Goal: Use online tool/utility: Utilize a website feature to perform a specific function

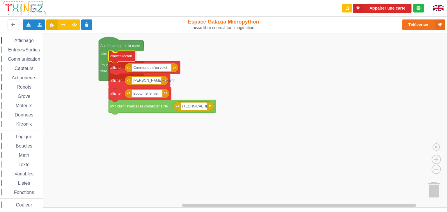
click at [126, 56] on text "effacer l'écran" at bounding box center [121, 56] width 22 height 4
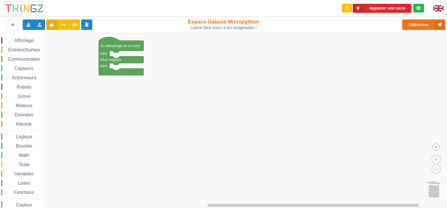
click at [24, 174] on span "Variables" at bounding box center [24, 174] width 21 height 5
click at [70, 37] on text "Créer une variable..." at bounding box center [67, 39] width 32 height 4
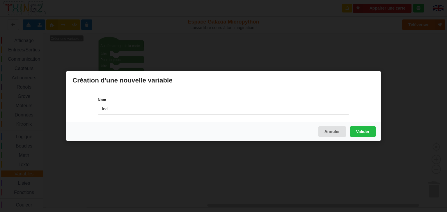
type input "led"
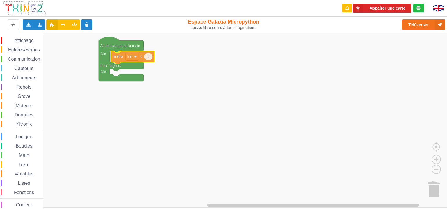
click at [118, 59] on div "Affichage Entrées/Sorties Communication Capteurs Actionneurs Robots Grove Moteu…" at bounding box center [225, 120] width 451 height 175
click at [25, 68] on span "Capteurs" at bounding box center [24, 68] width 21 height 5
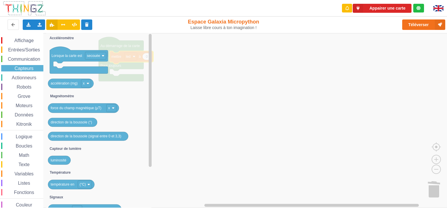
click at [29, 97] on span "Grove" at bounding box center [24, 96] width 15 height 5
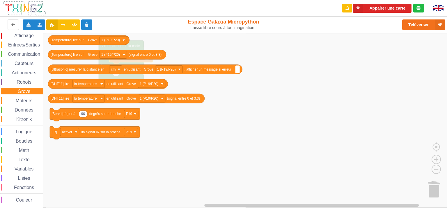
scroll to position [6, 0]
click at [27, 42] on span "Entrées/Sorties" at bounding box center [23, 44] width 33 height 5
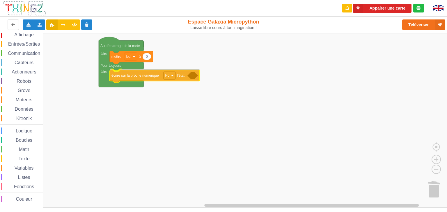
click at [118, 78] on div "Affichage Entrées/Sorties Communication Capteurs Actionneurs Robots Grove Moteu…" at bounding box center [225, 120] width 451 height 175
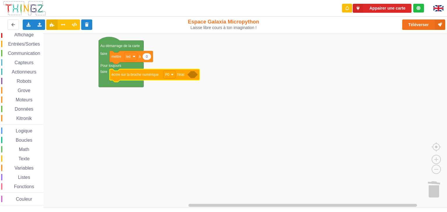
click at [26, 132] on span "Logique" at bounding box center [24, 131] width 18 height 5
click at [194, 78] on div "Affichage Entrées/Sorties Communication Capteurs Actionneurs Robots Grove Moteu…" at bounding box center [225, 120] width 451 height 175
click at [75, 25] on icon at bounding box center [74, 24] width 5 height 3
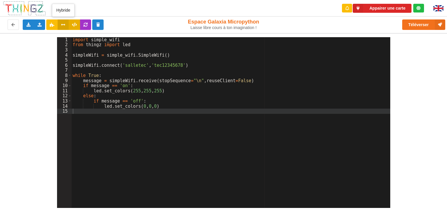
click at [64, 24] on icon at bounding box center [63, 24] width 5 height 3
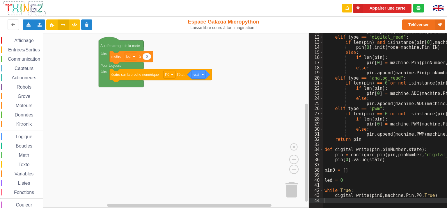
scroll to position [0, 0]
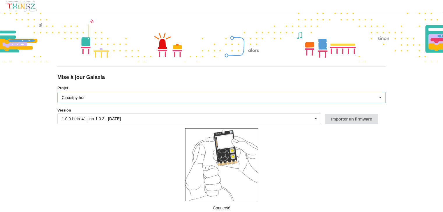
click at [80, 96] on div "Circuitpython" at bounding box center [74, 98] width 24 height 4
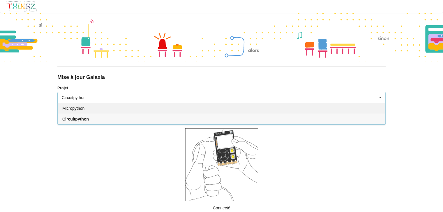
click at [87, 106] on div "Micropython" at bounding box center [221, 108] width 327 height 11
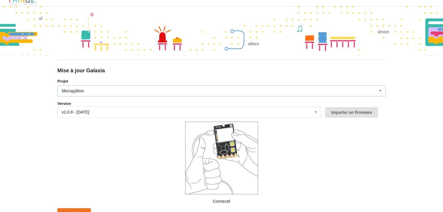
scroll to position [13, 0]
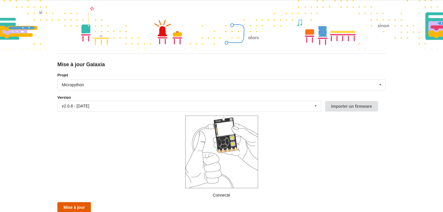
click at [80, 207] on button "Mise à jour" at bounding box center [73, 208] width 33 height 10
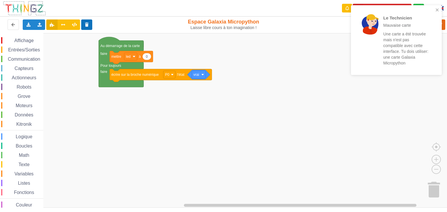
click at [83, 24] on button at bounding box center [86, 24] width 11 height 10
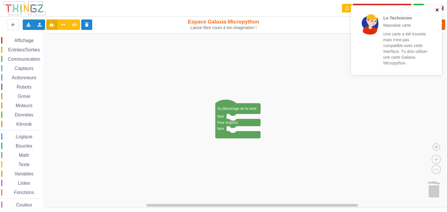
click at [439, 10] on icon "close" at bounding box center [437, 10] width 4 height 5
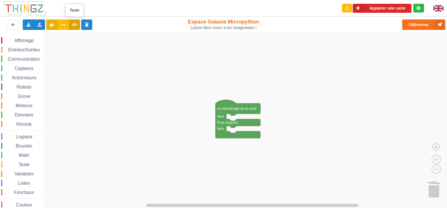
click at [71, 24] on button at bounding box center [74, 24] width 11 height 10
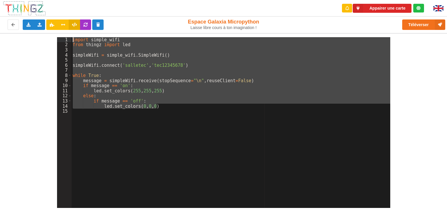
drag, startPoint x: 161, startPoint y: 107, endPoint x: 71, endPoint y: 40, distance: 112.2
click at [72, 40] on div "import simple_wifi from thingz import led simpleWifi = simple_wifi . SimpleWifi…" at bounding box center [231, 127] width 319 height 181
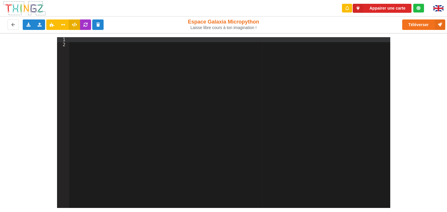
click at [130, 55] on div at bounding box center [229, 127] width 321 height 181
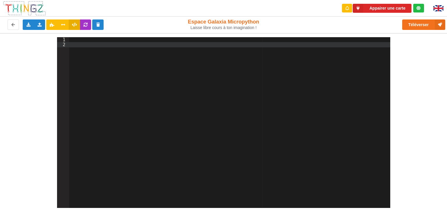
click at [77, 40] on div at bounding box center [229, 127] width 321 height 181
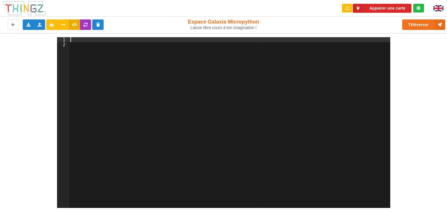
paste textarea
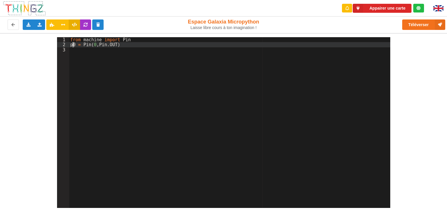
click at [73, 46] on div "from machine import Pin p0 = Pin ( 0 , Pin . OUT )" at bounding box center [229, 127] width 321 height 181
click at [76, 45] on div "from machine import Pin p0 = Pin ( 0 , Pin . OUT )" at bounding box center [229, 122] width 321 height 171
click at [93, 45] on div "from machine import Pin p7 = Pin ( 0 , Pin . OUT )" at bounding box center [229, 127] width 321 height 181
click at [92, 46] on div "from machine import Pin p7 = Pin ( , Pin . OUT )" at bounding box center [229, 127] width 321 height 181
click at [92, 47] on div "from machine import Pin p7 = Pin ( , Pin . OUT )" at bounding box center [229, 127] width 321 height 181
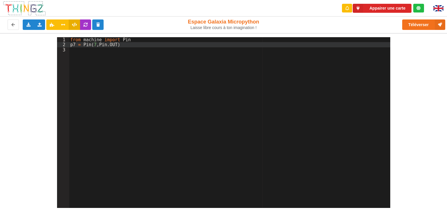
click at [129, 47] on div "from machine import Pin p7 = Pin ( 7 , Pin . OUT )" at bounding box center [229, 127] width 321 height 181
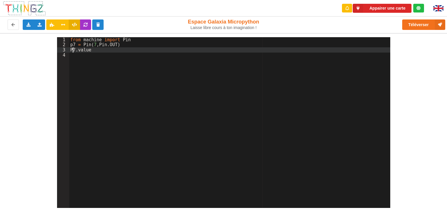
click at [73, 50] on div "from machine import Pin p7 = Pin ( 7 , Pin . OUT ) P7 . value" at bounding box center [229, 127] width 321 height 181
click at [91, 49] on div "from machine import Pin p7 = Pin ( 7 , Pin . OUT ) p7 . value" at bounding box center [229, 127] width 321 height 181
click at [391, 8] on button "Appairer une carte" at bounding box center [382, 8] width 59 height 9
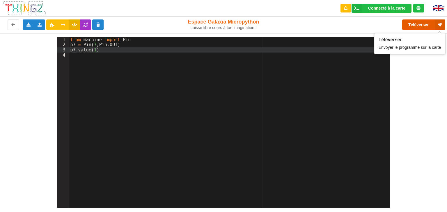
click at [412, 23] on button "Téléverser" at bounding box center [423, 24] width 43 height 10
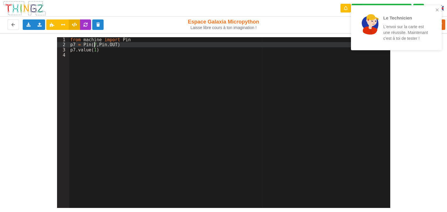
click at [94, 45] on div "from machine import Pin p7 = Pin ( 7 , Pin . OUT ) p7 . value ( 1 )" at bounding box center [229, 127] width 321 height 181
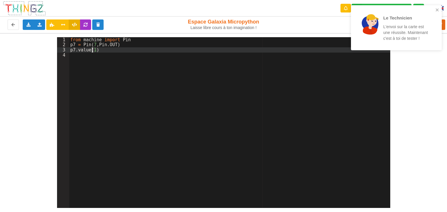
click at [93, 50] on div "from machine import Pin p7 = Pin ( 7 , Pin . OUT ) p7 . value ( 1 )" at bounding box center [229, 127] width 321 height 181
click at [436, 9] on icon "close" at bounding box center [437, 10] width 4 height 5
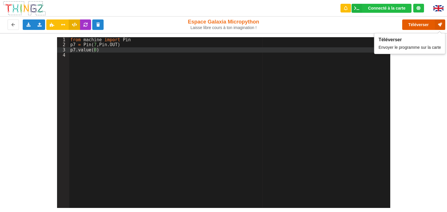
click at [425, 24] on button "Téléverser" at bounding box center [423, 24] width 43 height 10
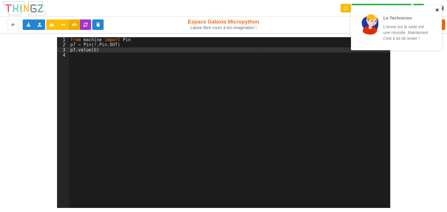
click at [437, 10] on icon "close" at bounding box center [437, 10] width 4 height 5
